Goal: Task Accomplishment & Management: Complete application form

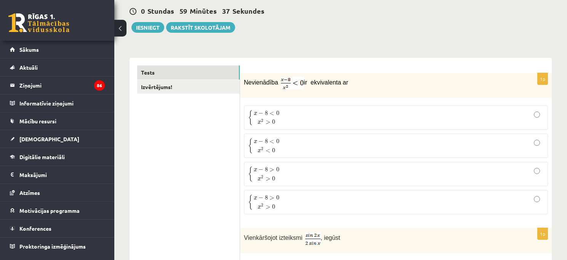
scroll to position [87, 0]
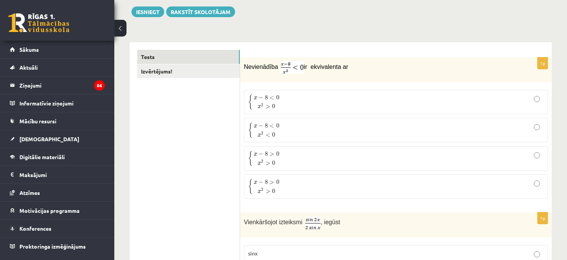
click at [247, 66] on span "Nevienādība" at bounding box center [262, 67] width 36 height 6
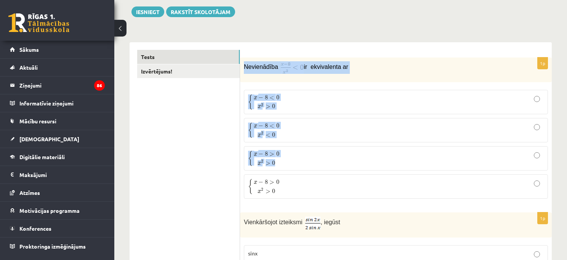
drag, startPoint x: 247, startPoint y: 66, endPoint x: 309, endPoint y: 153, distance: 106.8
click at [309, 153] on div "1p Nevienādība ir ekvivalenta ar { x − 8 < 0 x 2 > 0 { x − 8 < 0 x 2 > 0 { x − …" at bounding box center [396, 131] width 312 height 147
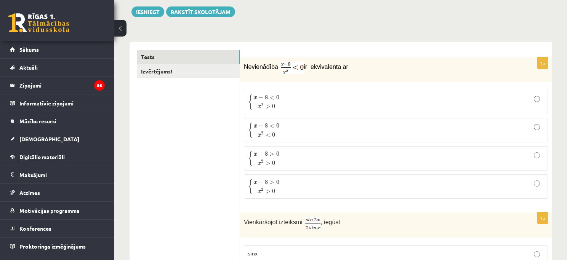
click at [250, 65] on span "Nevienādība" at bounding box center [262, 67] width 36 height 6
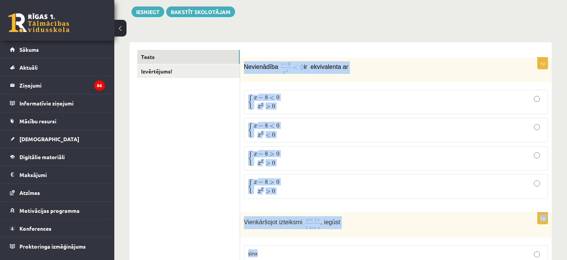
drag, startPoint x: 250, startPoint y: 65, endPoint x: 339, endPoint y: 250, distance: 205.5
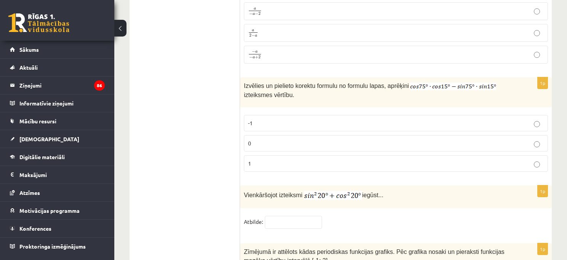
scroll to position [3521, 0]
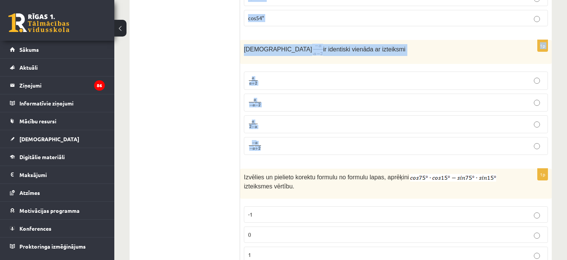
drag, startPoint x: 245, startPoint y: 65, endPoint x: 341, endPoint y: 134, distance: 117.8
copy form "Nevienādība ir ekvivalenta ar { x − 8 < 0 x 2 > 0 { x − 8 < 0 x 2 > 0 { x − 8 <…"
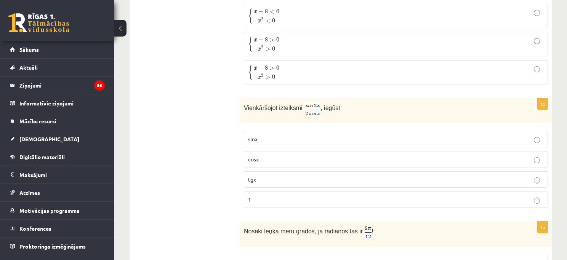
scroll to position [201, 0]
click at [274, 162] on p "cosx" at bounding box center [396, 159] width 296 height 8
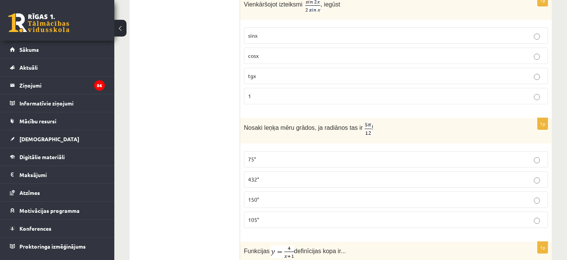
scroll to position [308, 0]
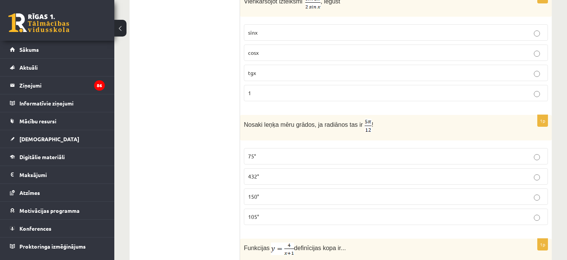
click at [274, 210] on label "105°" at bounding box center [396, 217] width 304 height 16
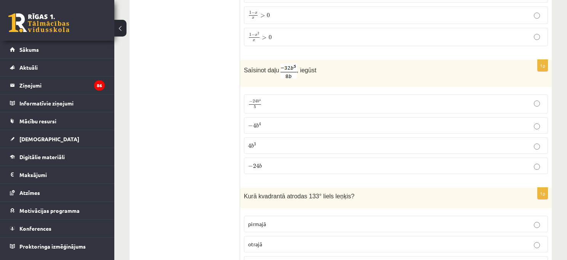
scroll to position [737, 0]
click at [291, 121] on p "− 4 b 4 − 4 b 4" at bounding box center [396, 125] width 296 height 8
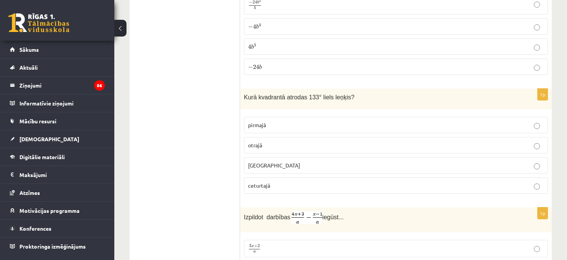
scroll to position [836, 0]
click at [255, 141] on span "otrajā" at bounding box center [255, 144] width 14 height 7
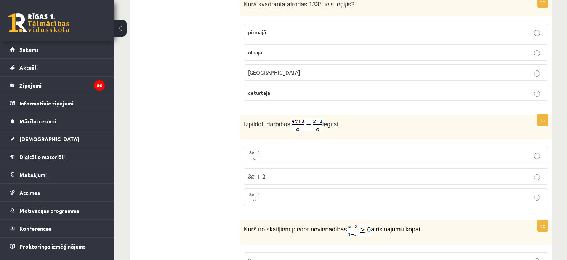
scroll to position [933, 0]
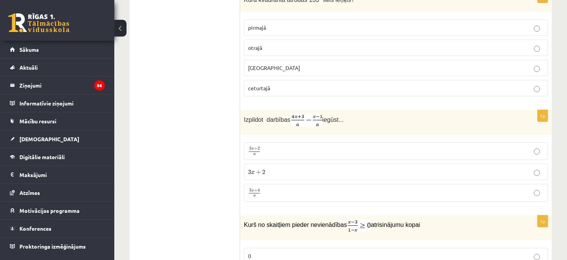
click at [251, 148] on span "x" at bounding box center [252, 149] width 3 height 2
click at [275, 184] on label "3 x + 4 a 3 x + 4 a" at bounding box center [396, 193] width 304 height 18
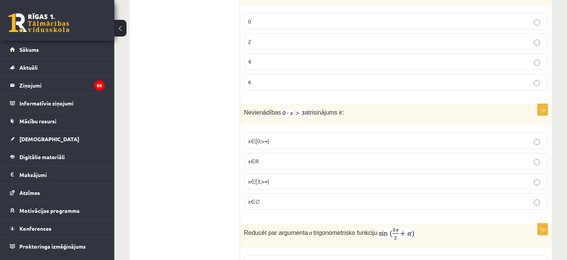
scroll to position [1168, 0]
click at [288, 198] on p "x∈∅" at bounding box center [396, 201] width 296 height 8
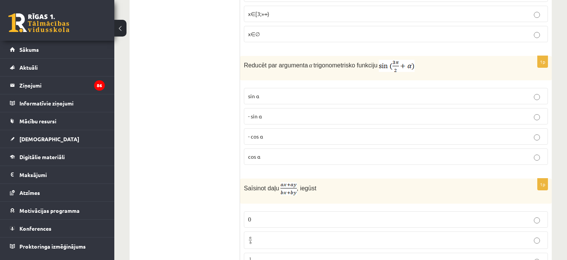
scroll to position [1349, 0]
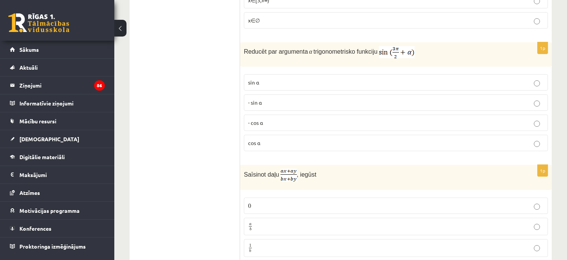
click at [292, 115] on label "- cos ⁡α" at bounding box center [396, 123] width 304 height 16
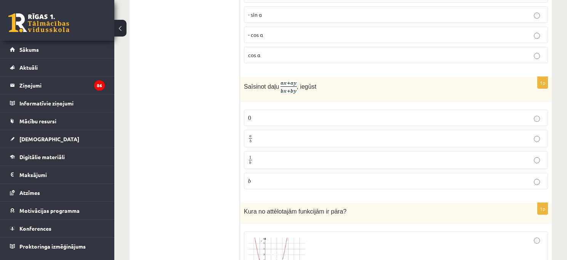
scroll to position [1427, 0]
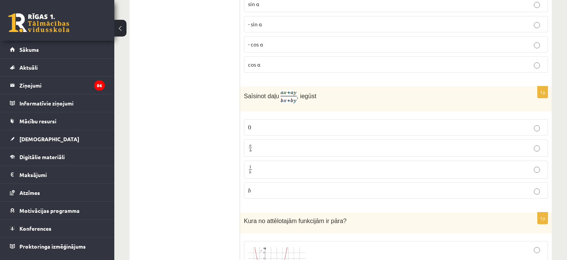
click at [320, 147] on p "a b a b" at bounding box center [396, 149] width 296 height 10
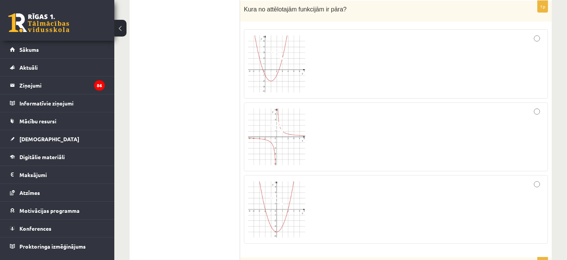
scroll to position [1638, 0]
click at [400, 130] on div at bounding box center [396, 137] width 296 height 61
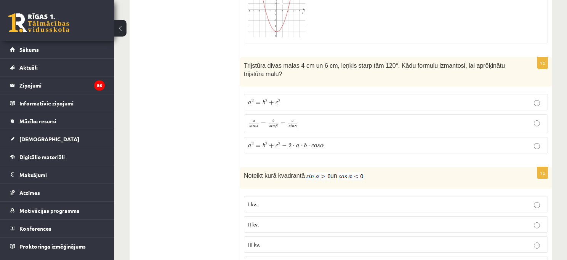
scroll to position [1838, 0]
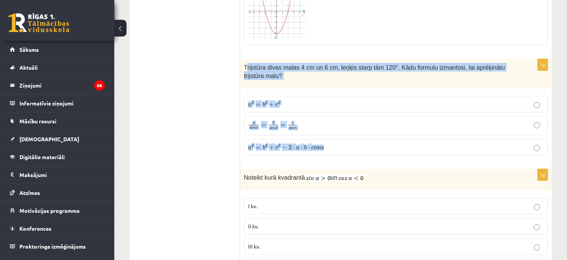
drag, startPoint x: 247, startPoint y: 64, endPoint x: 332, endPoint y: 144, distance: 116.7
click at [332, 144] on div "1p Trijstūra divas malas 4 cm un 6 cm, leņķis starp tām 120°. Kādu formulu izma…" at bounding box center [396, 110] width 312 height 102
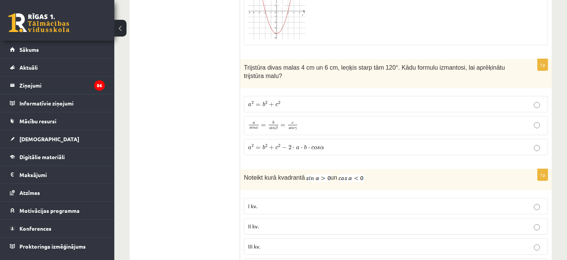
click at [187, 100] on ul "Tests Izvērtējums!" at bounding box center [188, 235] width 103 height 3873
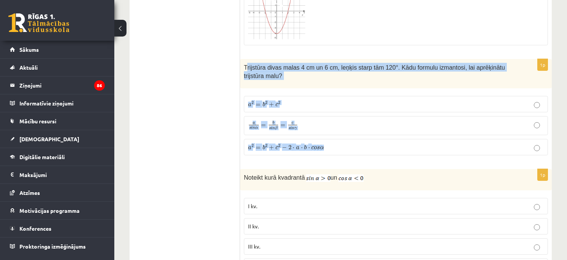
drag, startPoint x: 245, startPoint y: 63, endPoint x: 329, endPoint y: 150, distance: 120.5
click at [329, 150] on div "1p Trijstūra divas malas 4 cm un 6 cm, leņķis starp tām 120°. Kādu formulu izma…" at bounding box center [396, 110] width 312 height 102
copy div "rijstūra divas malas 4 cm un 6 cm, leņķis starp tām 120°. Kādu formulu izmantos…"
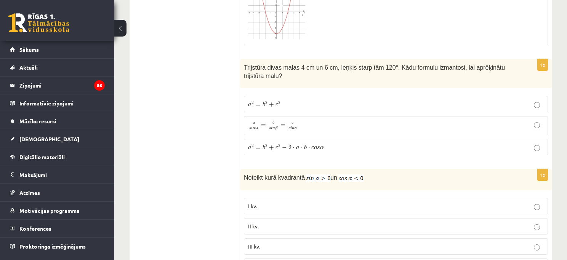
click at [178, 120] on ul "Tests Izvērtējums!" at bounding box center [188, 235] width 103 height 3873
click at [320, 146] on span "α" at bounding box center [322, 147] width 4 height 3
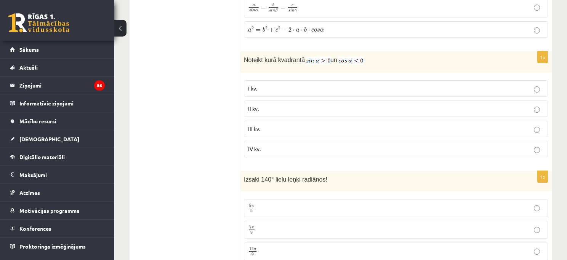
scroll to position [1956, 0]
drag, startPoint x: 251, startPoint y: 56, endPoint x: 372, endPoint y: 66, distance: 121.6
click at [372, 66] on div "Noteikt kurā kvadrantā un" at bounding box center [396, 61] width 312 height 21
drag, startPoint x: 245, startPoint y: 56, endPoint x: 395, endPoint y: 73, distance: 150.6
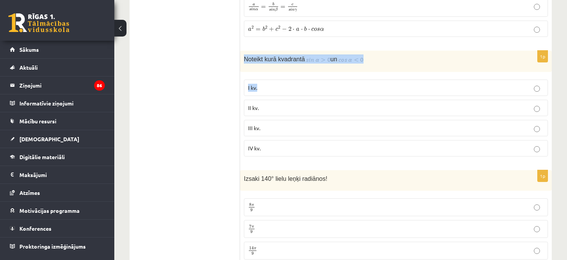
click at [395, 73] on div "1p Noteikt kurā kvadrantā un I kv. II kv. III kv. IV kv." at bounding box center [396, 107] width 312 height 112
copy div "Noteikt kurā kvadrantā un I kv."
click at [169, 113] on ul "Tests Izvērtējums!" at bounding box center [188, 117] width 103 height 3873
click at [264, 92] on label "I kv." at bounding box center [396, 88] width 304 height 16
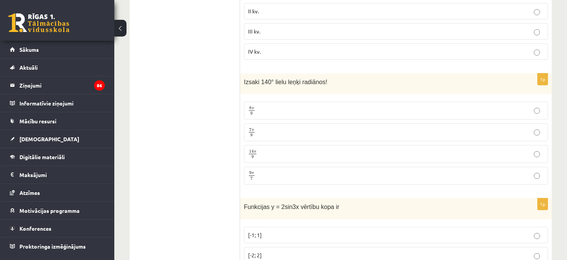
click at [323, 130] on p "7 π 9 7 π 9" at bounding box center [396, 133] width 296 height 10
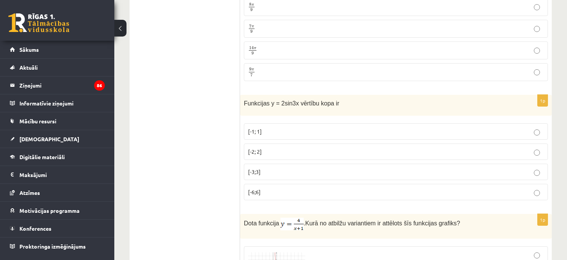
scroll to position [2157, 0]
drag, startPoint x: 249, startPoint y: 100, endPoint x: 352, endPoint y: 108, distance: 103.2
click at [352, 108] on div "Funkcijas y = 2sin3x vērtību kopa ir" at bounding box center [396, 105] width 312 height 21
copy span "nkcijas y = 2sin3x vērtību kopa ir"
click at [276, 149] on p "[-2; 2]" at bounding box center [396, 152] width 296 height 8
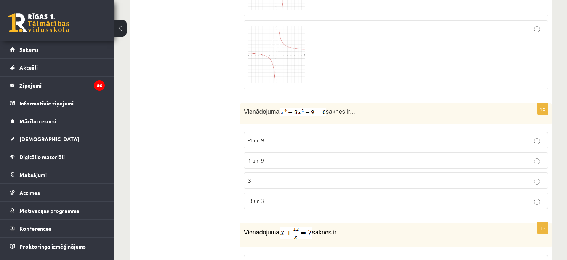
scroll to position [2602, 0]
click at [319, 173] on label "3" at bounding box center [396, 181] width 304 height 16
click at [296, 193] on label "-3 un 3" at bounding box center [396, 201] width 304 height 16
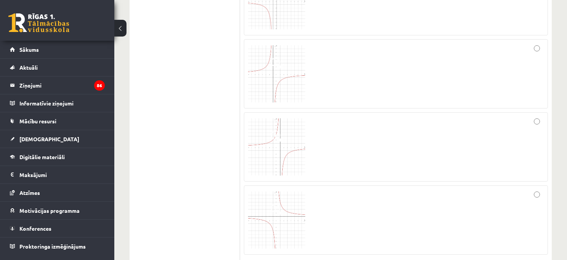
scroll to position [2437, 0]
drag, startPoint x: 208, startPoint y: 112, endPoint x: 356, endPoint y: 187, distance: 165.8
click at [356, 189] on div at bounding box center [396, 219] width 296 height 61
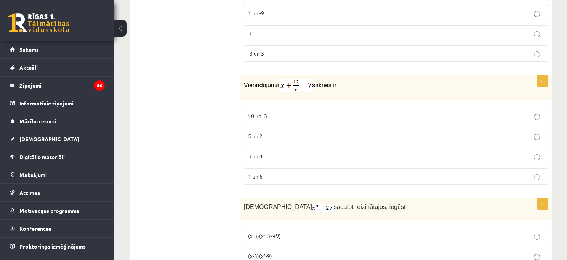
scroll to position [2750, 0]
click at [262, 152] on span "3 un 4" at bounding box center [255, 155] width 14 height 7
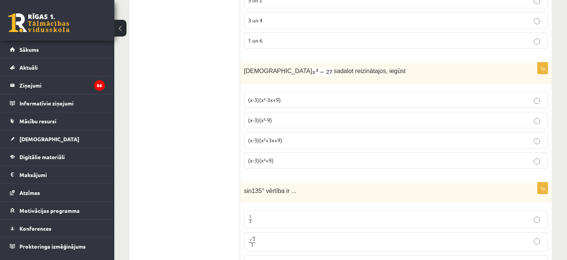
scroll to position [2888, 0]
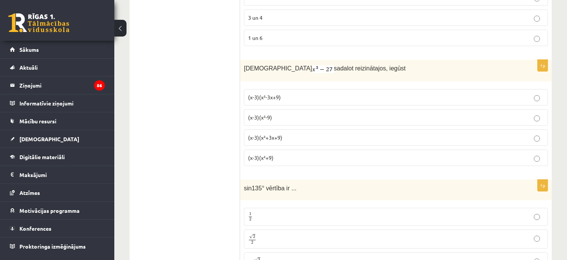
click at [298, 134] on p "(x-3)(x²+3x+9)" at bounding box center [396, 138] width 296 height 8
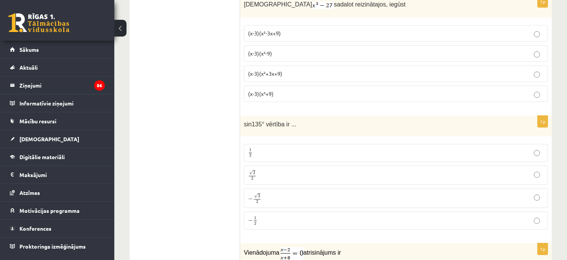
scroll to position [2956, 0]
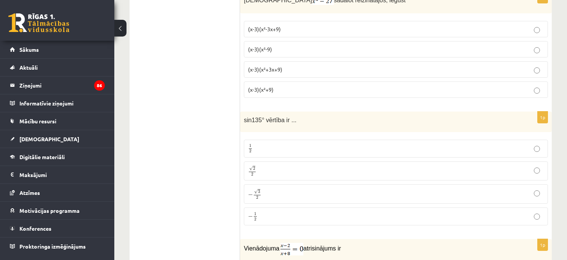
click at [253, 173] on span "2" at bounding box center [252, 174] width 7 height 3
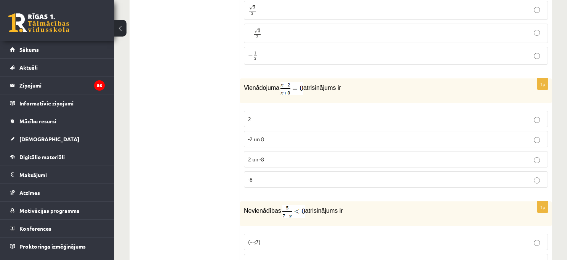
scroll to position [3119, 0]
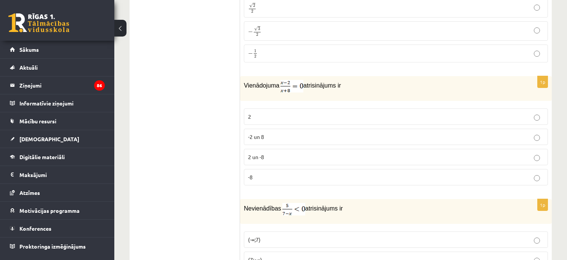
click at [262, 113] on p "2" at bounding box center [396, 117] width 296 height 8
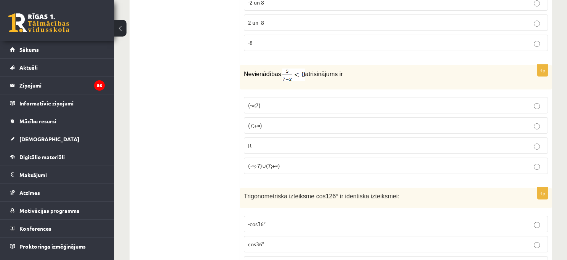
scroll to position [3255, 0]
click at [283, 120] on p "(7;+∞)" at bounding box center [396, 124] width 296 height 8
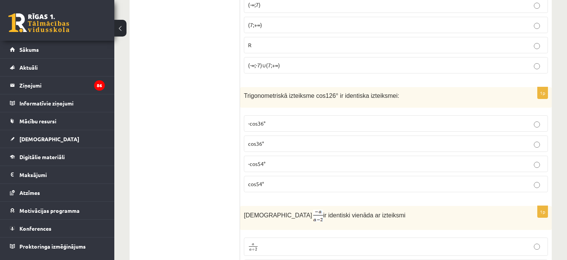
scroll to position [3353, 0]
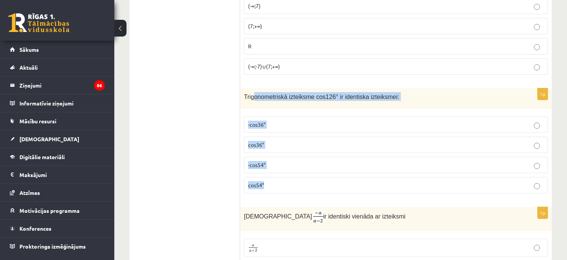
drag, startPoint x: 255, startPoint y: 93, endPoint x: 305, endPoint y: 181, distance: 101.7
click at [305, 181] on div "1p Trigonometriskā izteiksme cos126° ir identiska izteiksmei: -cos36° cos36° -c…" at bounding box center [396, 144] width 312 height 112
copy div "onometriskā izteiksme cos126° ir identiska izteiksmei: -cos36° cos36° -cos54° c…"
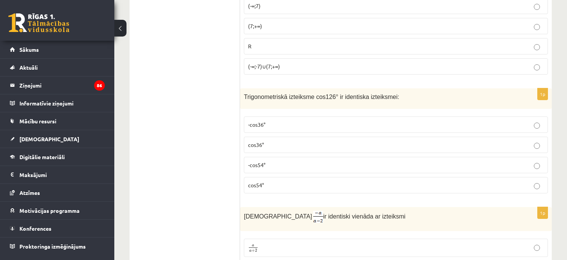
click at [290, 167] on label "-cos54°" at bounding box center [396, 165] width 304 height 16
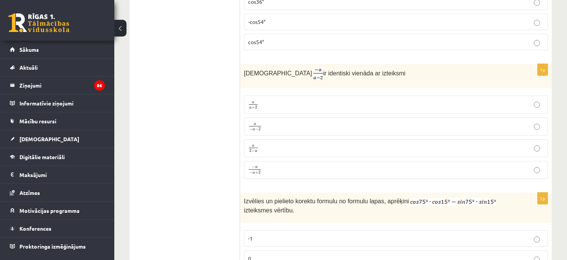
scroll to position [3491, 0]
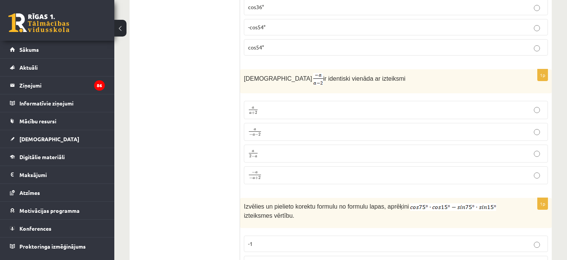
click at [308, 127] on p "a − a − 2 a − a − 2" at bounding box center [396, 132] width 296 height 10
click at [277, 150] on p "a 2 − a a 2 − a" at bounding box center [396, 154] width 296 height 10
click at [290, 127] on p "a − a − 2 a − a − 2" at bounding box center [396, 132] width 296 height 10
click at [285, 150] on p "a 2 − a a 2 − a" at bounding box center [396, 154] width 296 height 10
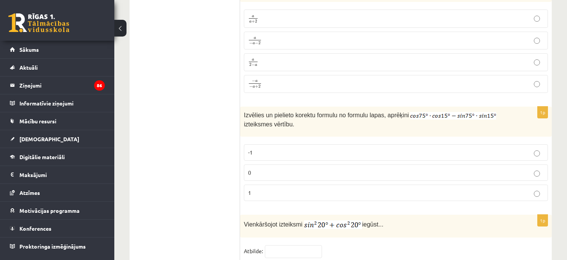
scroll to position [3583, 0]
click at [317, 168] on p "0" at bounding box center [396, 172] width 296 height 8
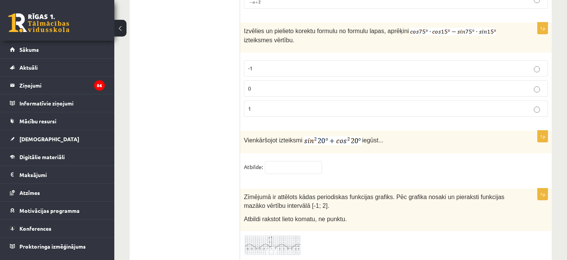
scroll to position [3666, 0]
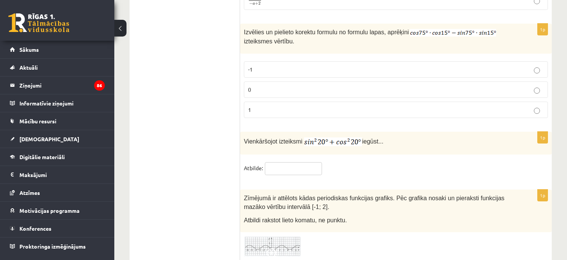
click at [306, 162] on input "text" at bounding box center [293, 168] width 57 height 13
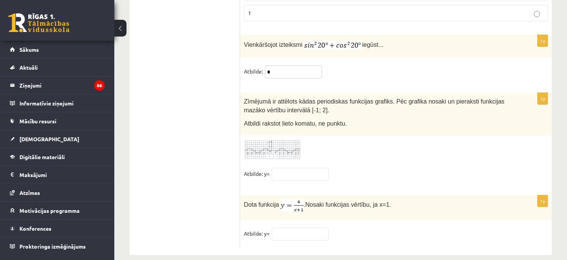
scroll to position [3762, 0]
type input "*"
click at [270, 140] on img at bounding box center [272, 150] width 57 height 21
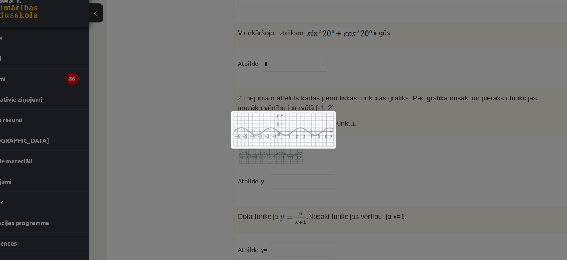
click at [203, 145] on div at bounding box center [283, 130] width 567 height 260
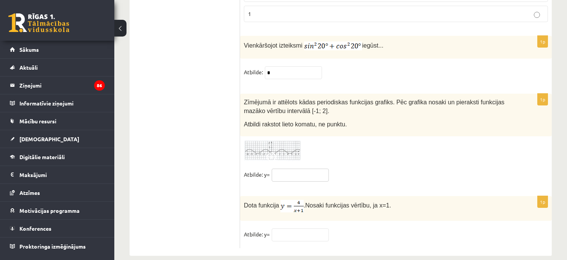
click at [303, 169] on input "text" at bounding box center [300, 175] width 57 height 13
type input "*"
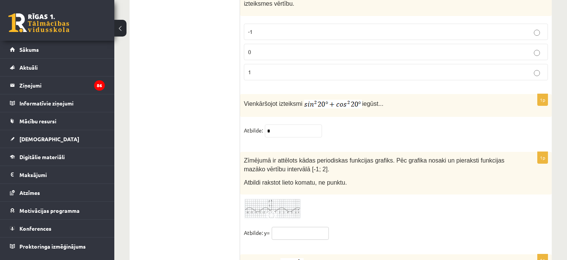
scroll to position [3690, 0]
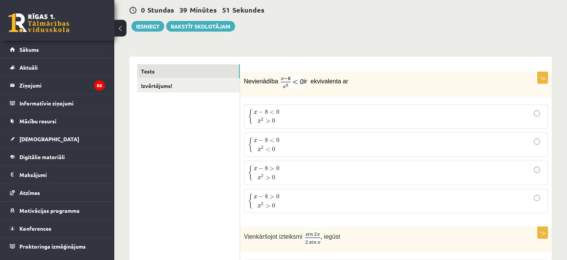
scroll to position [76, 0]
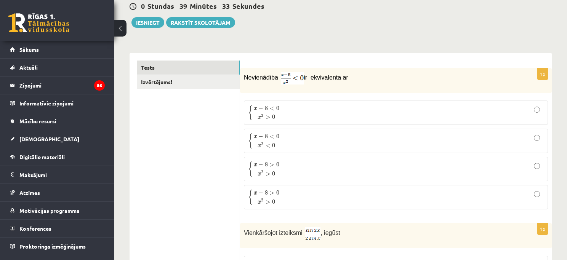
drag, startPoint x: 252, startPoint y: 77, endPoint x: 357, endPoint y: 76, distance: 105.5
click at [357, 76] on p "Nevienādība ir ekvivalenta ar" at bounding box center [377, 78] width 266 height 13
drag, startPoint x: 244, startPoint y: 75, endPoint x: 379, endPoint y: 80, distance: 135.7
click at [379, 80] on p "Nevienādība ir ekvivalenta ar" at bounding box center [377, 78] width 266 height 13
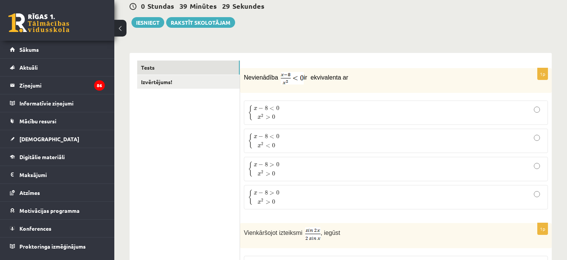
copy p "Nevienādība ir ekvivalenta ar"
click at [261, 108] on span "−" at bounding box center [260, 108] width 5 height 5
click at [248, 107] on span "{" at bounding box center [250, 112] width 5 height 15
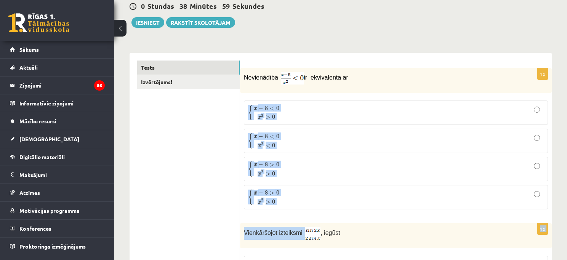
drag, startPoint x: 246, startPoint y: 108, endPoint x: 311, endPoint y: 216, distance: 126.1
copy form "{ x − 8 < 0 x 2 > 0 { x − 8 < 0 x 2 > 0 { x − 8 < 0 x 2 < 0 { x − 8 < 0 x 2 < 0…"
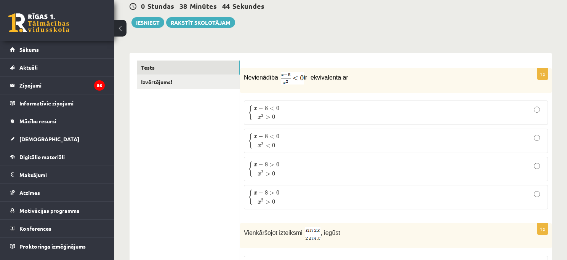
click at [271, 117] on span "x 2 > 0" at bounding box center [267, 116] width 18 height 5
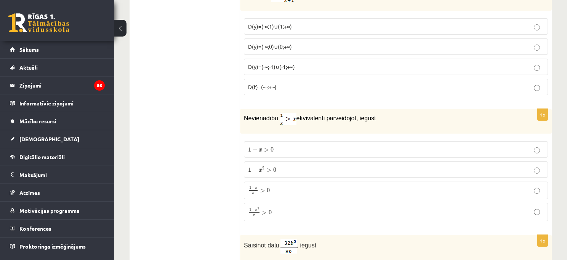
scroll to position [526, 0]
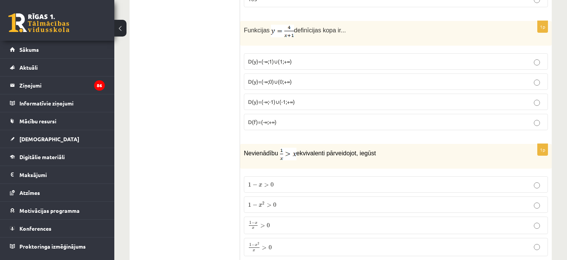
drag, startPoint x: 279, startPoint y: 37, endPoint x: 276, endPoint y: 27, distance: 9.5
drag, startPoint x: 245, startPoint y: 29, endPoint x: 349, endPoint y: 42, distance: 104.5
click at [349, 42] on div "Funkcijas definīcijas kopa ir..." at bounding box center [396, 33] width 312 height 25
copy p "unkcijas definīcijas kopa ir..."
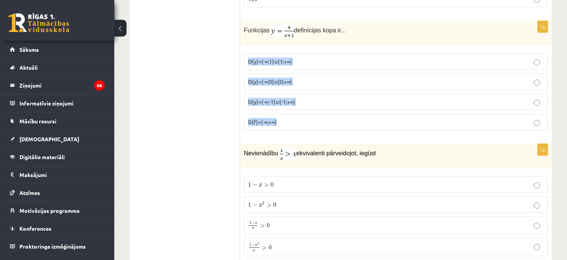
drag, startPoint x: 248, startPoint y: 62, endPoint x: 320, endPoint y: 127, distance: 96.8
click at [320, 127] on fieldset "D(y)=(-∞;1)∪(1;+∞) D(y)=(-∞;0)∪(0;+∞) D(y)=(-∞;-1)∪(-1;+∞) D(f)=(-∞;+∞)" at bounding box center [396, 91] width 304 height 83
copy fieldset "D(y)=(-∞;1)∪(1;+∞) D(y)=(-∞;0)∪(0;+∞) D(y)=(-∞;-1)∪(-1;+∞) D(f)=(-∞;+∞)"
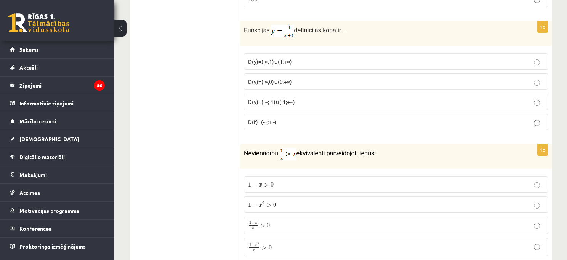
click at [276, 100] on span "D(y)=(-∞;-1)∪(-1;+∞)" at bounding box center [271, 101] width 47 height 7
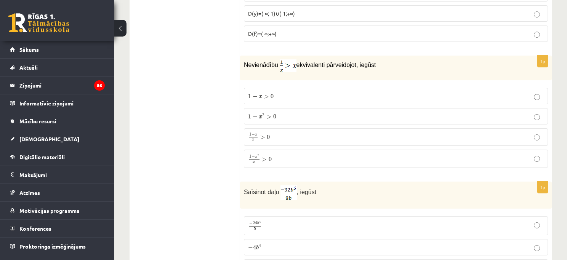
scroll to position [616, 0]
drag, startPoint x: 246, startPoint y: 64, endPoint x: 392, endPoint y: 71, distance: 146.9
click at [392, 71] on div "Nevienādību ekvivalenti pārveidojot, iegūst" at bounding box center [396, 66] width 312 height 25
copy p "evienādību ekvivalenti pārveidojot, iegūst"
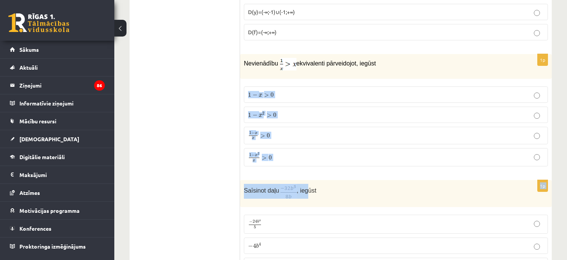
drag, startPoint x: 244, startPoint y: 93, endPoint x: 306, endPoint y: 175, distance: 103.1
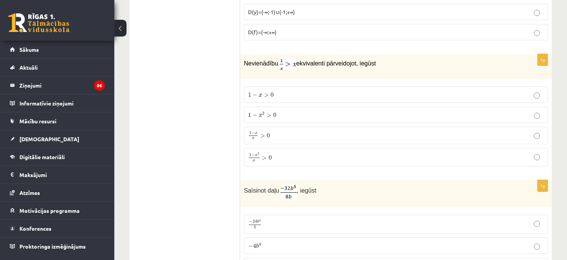
drag, startPoint x: 247, startPoint y: 93, endPoint x: 297, endPoint y: 165, distance: 88.1
click at [297, 165] on fieldset "1 − x > 0 1 − x > 0 1 − x 2 > 0 1 − x 2 > 0 1 − x x > 0 1 − x x > 0 1 − x 2 x >…" at bounding box center [396, 126] width 304 height 86
drag, startPoint x: 277, startPoint y: 66, endPoint x: 280, endPoint y: 62, distance: 5.1
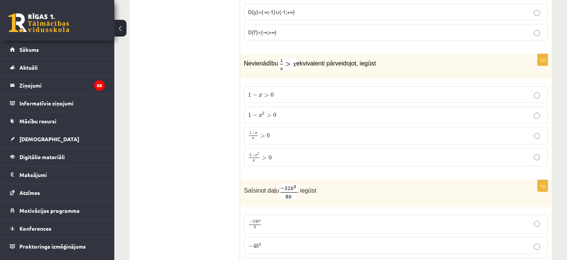
click at [297, 134] on p "1 − x x > 0 1 − x x > 0" at bounding box center [396, 135] width 296 height 9
click at [296, 156] on p "1 − x 2 x > 0 1 − x 2 x > 0" at bounding box center [396, 157] width 296 height 10
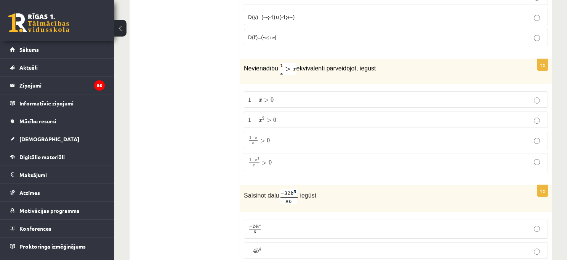
scroll to position [609, 0]
click at [316, 68] on span "ekvivalenti pārveidojot, iegūst" at bounding box center [336, 70] width 80 height 6
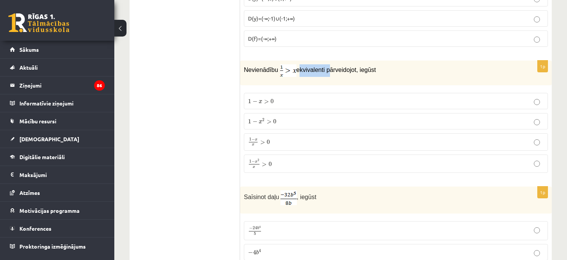
click at [316, 68] on span "ekvivalenti pārveidojot, iegūst" at bounding box center [336, 70] width 80 height 6
click at [311, 71] on span "ekvivalenti pārveidojot, iegūst" at bounding box center [336, 70] width 80 height 6
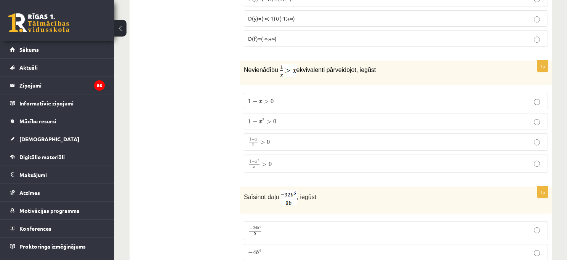
click at [286, 162] on p "1 − x 2 x > 0 1 − x 2 x > 0" at bounding box center [396, 164] width 296 height 10
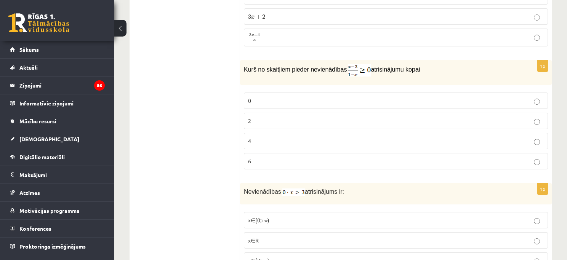
scroll to position [1089, 0]
click at [281, 117] on p "2" at bounding box center [396, 120] width 296 height 8
drag, startPoint x: 246, startPoint y: 67, endPoint x: 420, endPoint y: 72, distance: 174.2
click at [420, 72] on p "Kurš no skaitļiem pieder nevienādības atrisinājumu kopai" at bounding box center [377, 69] width 266 height 13
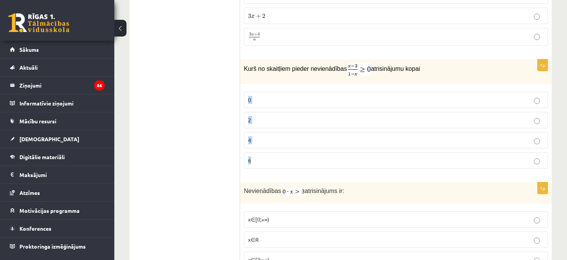
drag, startPoint x: 259, startPoint y: 160, endPoint x: 241, endPoint y: 101, distance: 61.0
click at [241, 101] on div "1p Kurš no skaitļiem pieder nevienādības atrisinājumu kopai 0 2 4 6" at bounding box center [396, 116] width 312 height 115
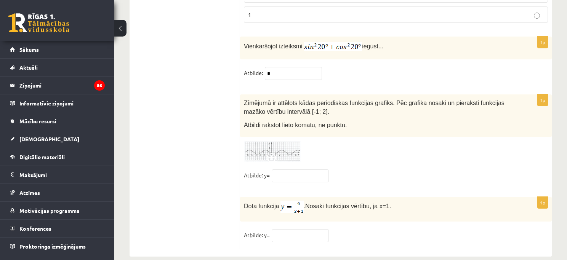
scroll to position [3758, 0]
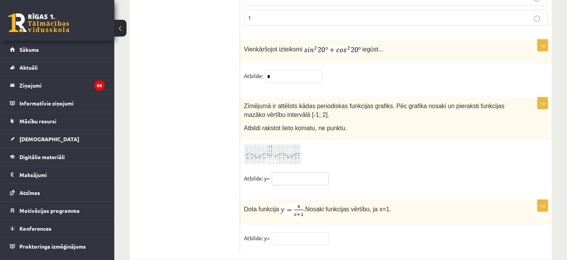
click at [293, 175] on input "text" at bounding box center [300, 179] width 57 height 13
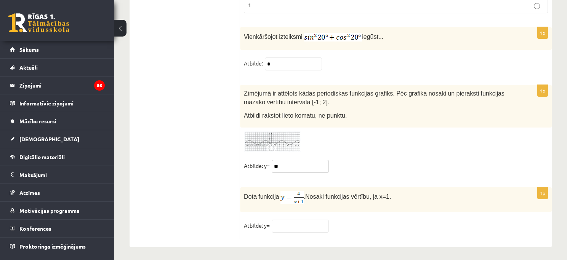
type input "**"
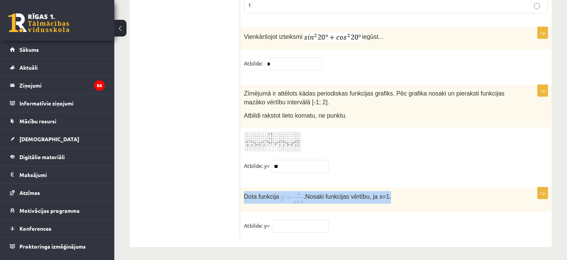
drag, startPoint x: 244, startPoint y: 193, endPoint x: 399, endPoint y: 189, distance: 155.5
click at [399, 191] on p "Dota funkcija . Nosaki funkcijas vērtību, ja x=1." at bounding box center [377, 197] width 266 height 13
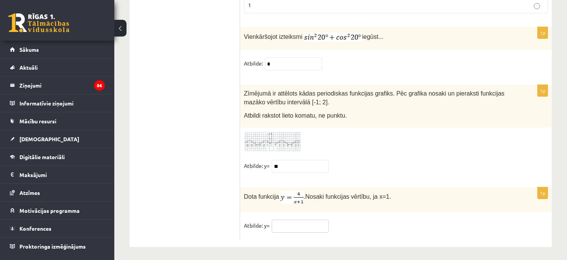
click at [299, 222] on input "text" at bounding box center [300, 226] width 57 height 13
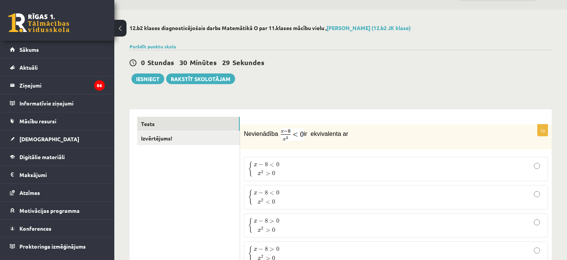
scroll to position [0, 0]
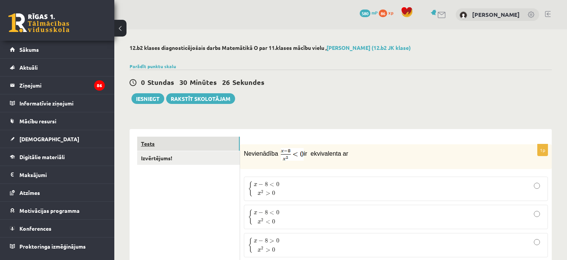
type input "*"
click at [154, 142] on link "Tests" at bounding box center [188, 144] width 102 height 14
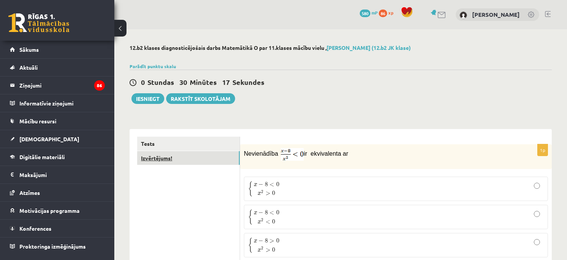
click at [154, 161] on link "Izvērtējums!" at bounding box center [188, 158] width 102 height 14
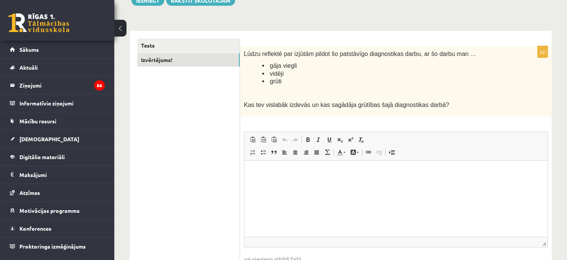
scroll to position [151, 0]
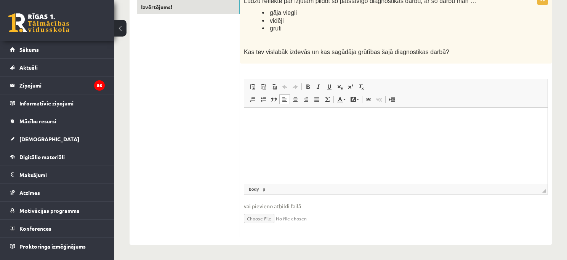
click at [301, 131] on html at bounding box center [395, 118] width 303 height 23
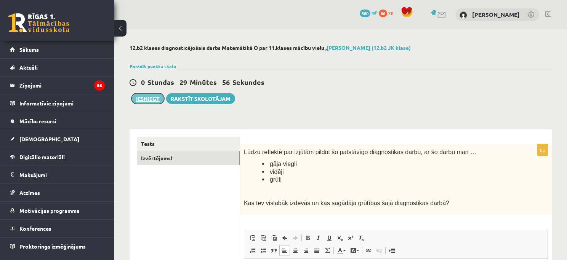
click at [155, 99] on button "Iesniegt" at bounding box center [147, 98] width 33 height 11
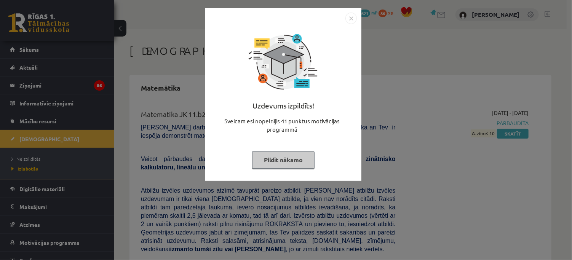
click at [297, 163] on button "Pildīt nākamo" at bounding box center [283, 160] width 62 height 18
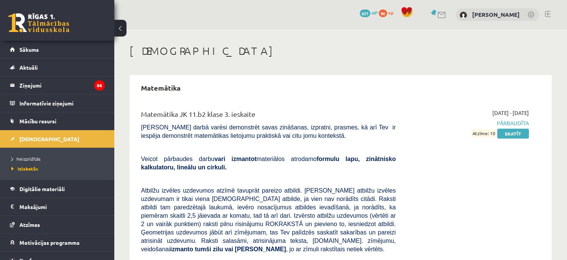
click at [492, 136] on span "Atzīme: 10" at bounding box center [483, 134] width 25 height 8
click at [508, 134] on link "Skatīt" at bounding box center [513, 134] width 32 height 10
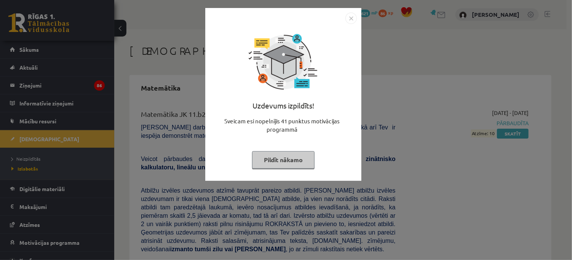
click at [267, 158] on button "Pildīt nākamo" at bounding box center [283, 160] width 62 height 18
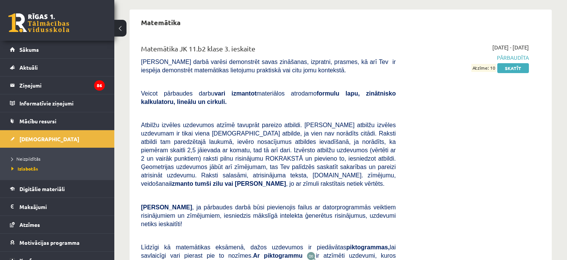
scroll to position [66, 0]
click at [35, 192] on span "Digitālie materiāli" at bounding box center [41, 189] width 45 height 7
